Goal: Participate in discussion: Engage in conversation with other users on a specific topic

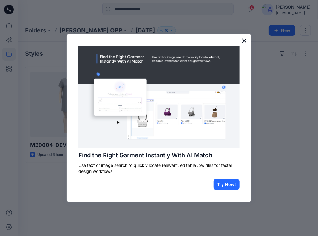
click at [246, 43] on button "×" at bounding box center [245, 41] width 6 height 10
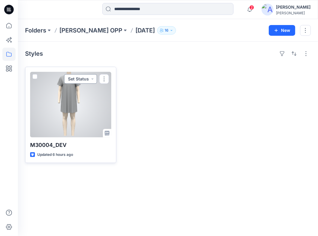
click at [93, 79] on button "Set Status" at bounding box center [80, 79] width 33 height 10
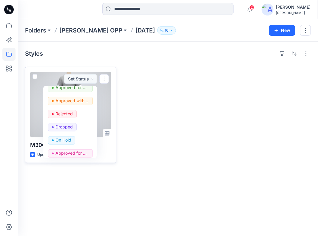
scroll to position [49, 0]
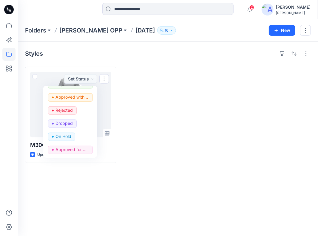
click at [178, 133] on div at bounding box center [167, 115] width 91 height 96
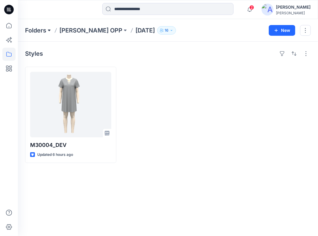
click at [50, 30] on button at bounding box center [49, 30] width 6 height 8
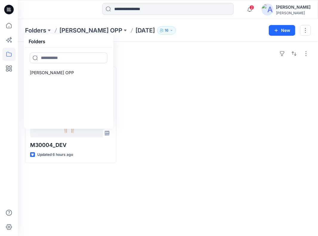
click at [165, 187] on div "Styles M30004_DEV Updated 6 hours ago" at bounding box center [168, 139] width 300 height 195
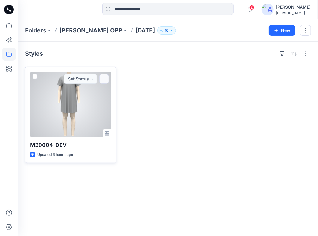
click at [105, 77] on button "button" at bounding box center [104, 79] width 10 height 10
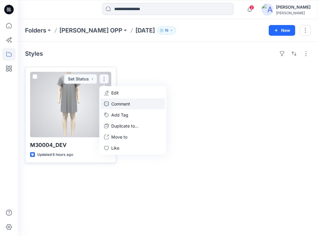
click at [124, 105] on p "Comment" at bounding box center [120, 104] width 19 height 6
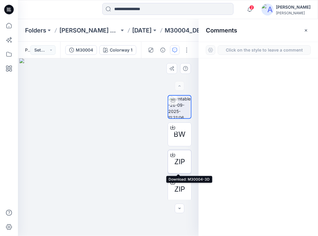
click at [179, 165] on span "ZIP" at bounding box center [179, 162] width 11 height 11
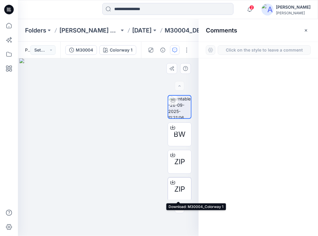
click at [180, 189] on span "ZIP" at bounding box center [179, 189] width 11 height 11
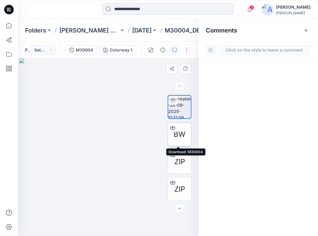
click at [180, 137] on span "BW" at bounding box center [180, 134] width 12 height 11
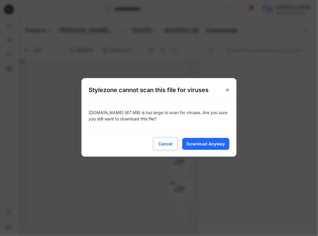
click at [172, 146] on span "Cancel" at bounding box center [166, 144] width 14 height 6
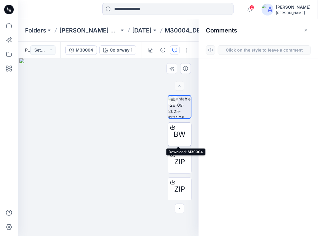
click at [178, 139] on span "BW" at bounding box center [180, 134] width 12 height 11
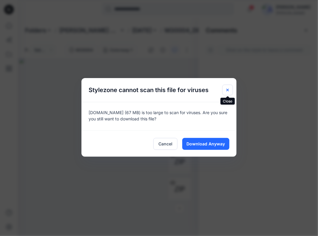
click at [227, 90] on icon "Close" at bounding box center [228, 90] width 2 height 2
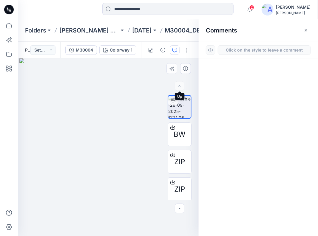
click at [181, 90] on div at bounding box center [180, 86] width 10 height 10
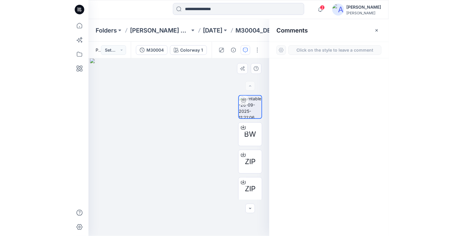
scroll to position [1, 0]
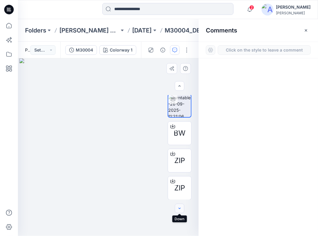
click at [180, 210] on icon "button" at bounding box center [179, 209] width 5 height 5
click at [176, 52] on icon "button" at bounding box center [175, 50] width 5 height 5
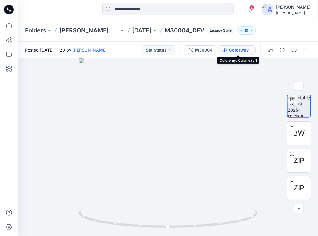
click at [242, 51] on div "Colorway 1" at bounding box center [240, 50] width 23 height 7
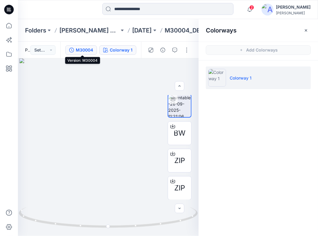
click at [90, 51] on div "M30004" at bounding box center [84, 50] width 17 height 7
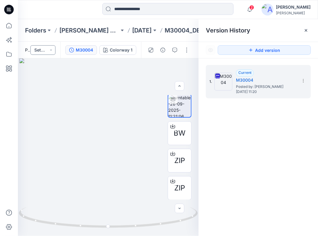
click at [39, 50] on button "Set Status" at bounding box center [42, 50] width 25 height 10
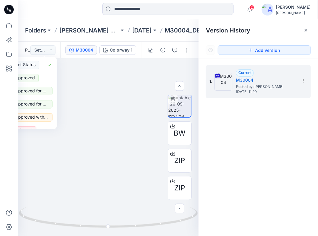
click at [274, 131] on div "1. Current M30004 Posted by: [PERSON_NAME] [DATE] 11:20" at bounding box center [258, 152] width 119 height 187
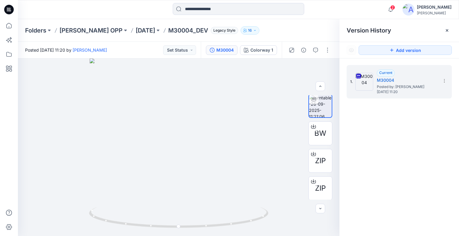
click at [168, 28] on p "M30004_DEV" at bounding box center [188, 30] width 40 height 8
click at [176, 48] on button "Set Status" at bounding box center [179, 50] width 33 height 10
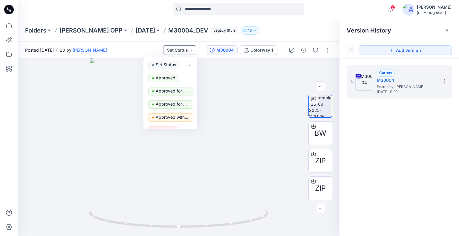
click at [194, 51] on button "Set Status" at bounding box center [179, 50] width 33 height 10
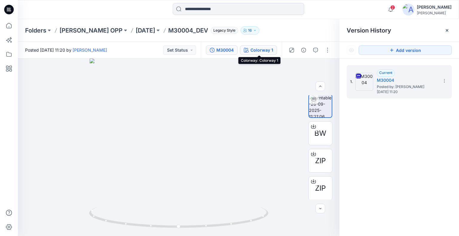
click at [262, 50] on div "Colorway 1" at bounding box center [261, 50] width 23 height 7
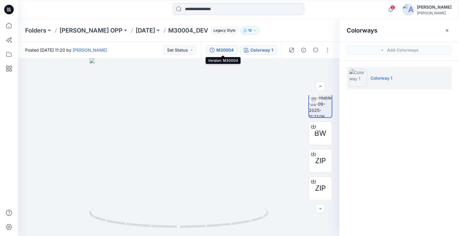
click at [233, 50] on div "M30004" at bounding box center [224, 50] width 17 height 7
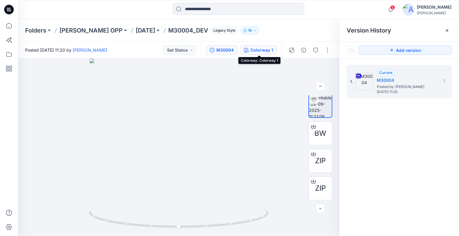
click at [266, 48] on div "Colorway 1" at bounding box center [261, 50] width 23 height 7
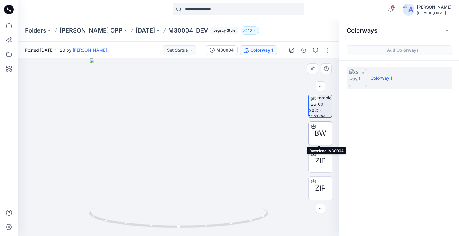
click at [318, 140] on div "BW" at bounding box center [320, 134] width 24 height 24
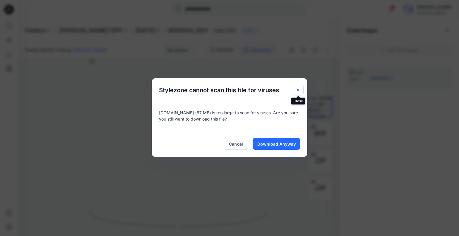
click at [297, 91] on icon "Close" at bounding box center [298, 90] width 2 height 2
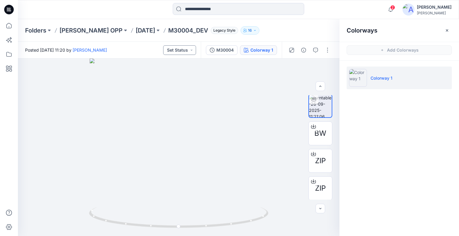
click at [192, 49] on button "Set Status" at bounding box center [179, 50] width 33 height 10
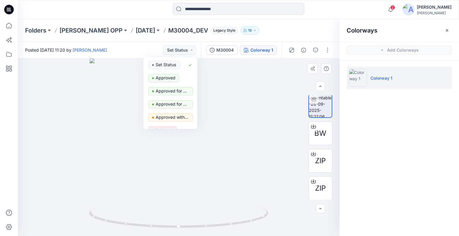
click at [198, 62] on div at bounding box center [178, 148] width 321 height 178
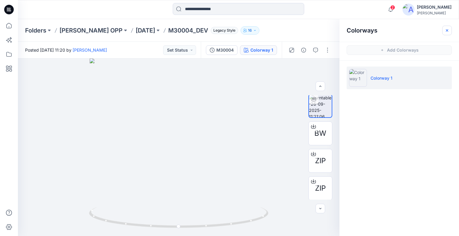
click at [318, 32] on icon "button" at bounding box center [446, 30] width 5 height 5
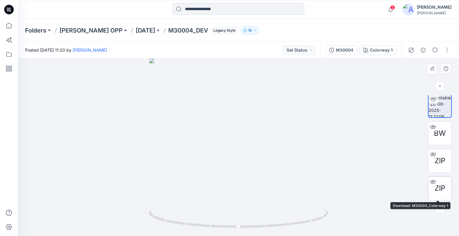
drag, startPoint x: 453, startPoint y: 108, endPoint x: 449, endPoint y: 178, distance: 69.7
click at [318, 178] on div "BW ZIP ZIP" at bounding box center [439, 147] width 38 height 104
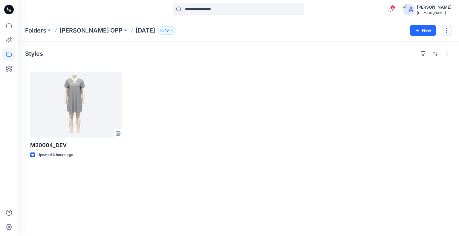
click at [318, 29] on button "button" at bounding box center [446, 30] width 11 height 11
click at [318, 14] on div at bounding box center [238, 9] width 220 height 13
